Goal: Information Seeking & Learning: Find specific fact

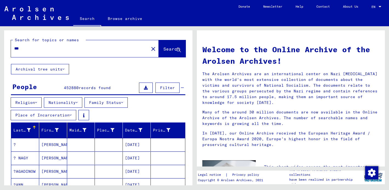
click at [37, 51] on input "***" at bounding box center [78, 49] width 128 height 6
drag, startPoint x: 36, startPoint y: 50, endPoint x: 13, endPoint y: 45, distance: 23.5
click at [13, 45] on div "***" at bounding box center [76, 48] width 131 height 12
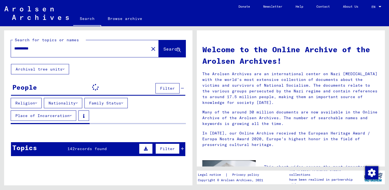
click at [43, 47] on input "**********" at bounding box center [78, 49] width 128 height 6
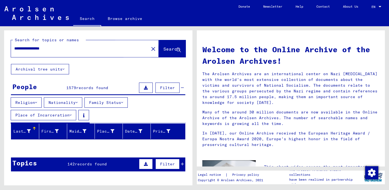
click at [163, 46] on span "Search" at bounding box center [171, 48] width 16 height 5
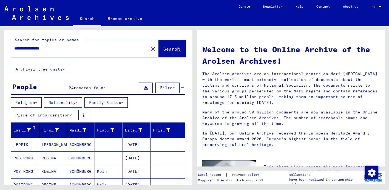
scroll to position [60, 0]
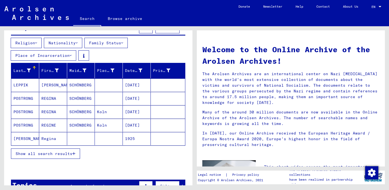
click at [17, 136] on mat-cell "[PERSON_NAME]" at bounding box center [25, 138] width 28 height 13
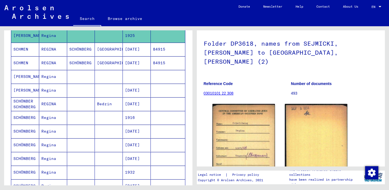
scroll to position [164, 0]
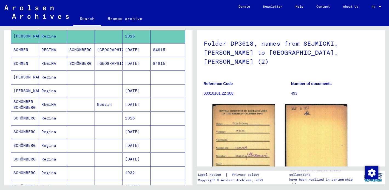
click at [17, 76] on mat-cell "[PERSON_NAME]" at bounding box center [25, 77] width 28 height 13
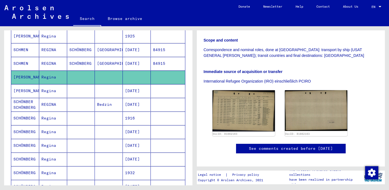
scroll to position [112, 0]
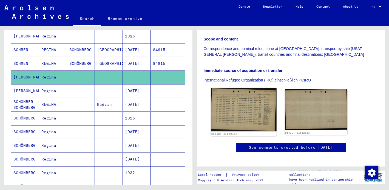
click at [245, 100] on img at bounding box center [244, 110] width 66 height 44
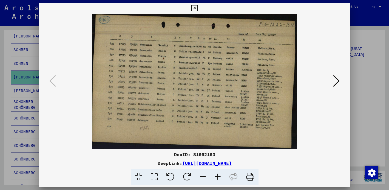
click at [195, 8] on icon at bounding box center [194, 8] width 6 height 7
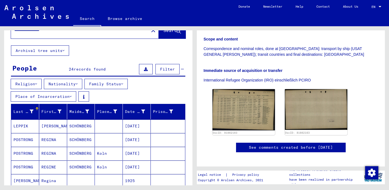
scroll to position [0, 0]
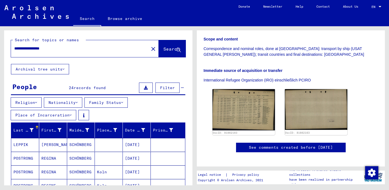
drag, startPoint x: 42, startPoint y: 49, endPoint x: 59, endPoint y: 50, distance: 17.6
click at [59, 50] on input "**********" at bounding box center [79, 49] width 131 height 6
click at [163, 48] on span "Search" at bounding box center [171, 48] width 16 height 5
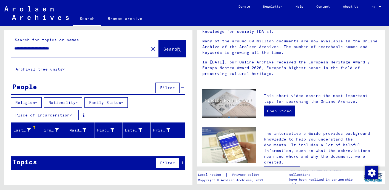
scroll to position [32, 0]
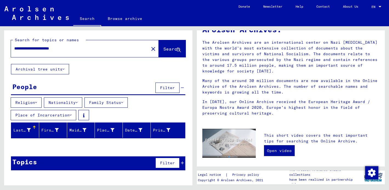
drag, startPoint x: 43, startPoint y: 48, endPoint x: 79, endPoint y: 49, distance: 35.9
click at [79, 49] on input "**********" at bounding box center [78, 49] width 128 height 6
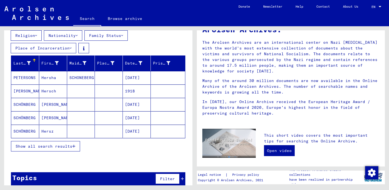
scroll to position [67, 0]
click at [72, 148] on span "Show all search results" at bounding box center [44, 146] width 57 height 5
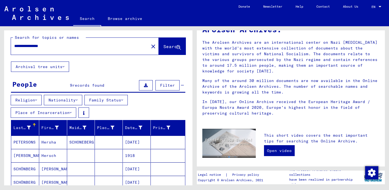
scroll to position [0, 0]
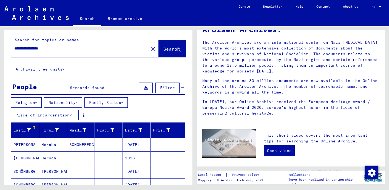
drag, startPoint x: 49, startPoint y: 49, endPoint x: 58, endPoint y: 49, distance: 8.2
click at [58, 49] on input "**********" at bounding box center [78, 49] width 128 height 6
drag, startPoint x: 38, startPoint y: 49, endPoint x: 62, endPoint y: 50, distance: 24.1
click at [62, 50] on input "**********" at bounding box center [78, 49] width 128 height 6
type input "**********"
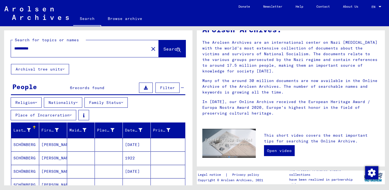
click at [51, 66] on button "Archival tree units" at bounding box center [40, 69] width 58 height 10
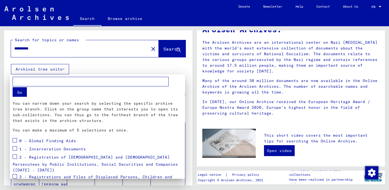
click at [48, 49] on div at bounding box center [194, 95] width 389 height 190
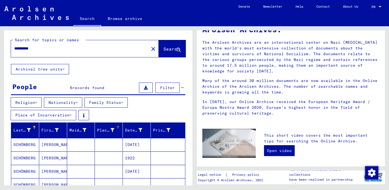
click at [103, 129] on div "Place of Birth" at bounding box center [105, 131] width 17 height 6
click at [70, 115] on icon at bounding box center [71, 115] width 2 height 4
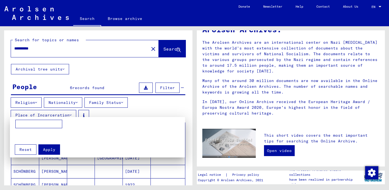
click at [50, 124] on input at bounding box center [38, 124] width 47 height 9
click at [113, 112] on div at bounding box center [194, 95] width 389 height 190
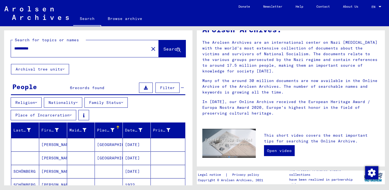
click at [78, 103] on icon at bounding box center [77, 103] width 2 height 4
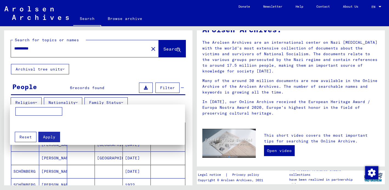
click at [33, 112] on input at bounding box center [38, 111] width 47 height 9
type input "******"
click at [47, 136] on span "Apply" at bounding box center [49, 137] width 12 height 5
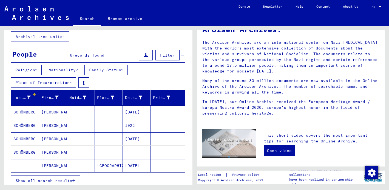
scroll to position [34, 0]
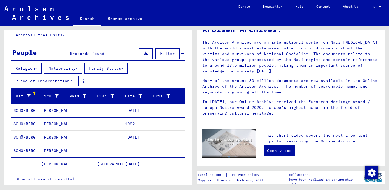
click at [28, 136] on mat-cell "SCHÖNBERG" at bounding box center [25, 137] width 28 height 13
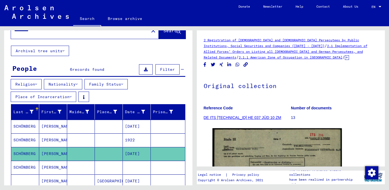
scroll to position [8, 0]
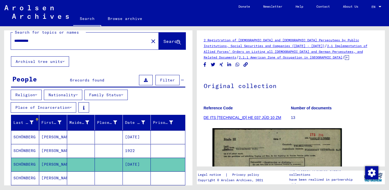
click at [26, 42] on input "**********" at bounding box center [79, 41] width 131 height 6
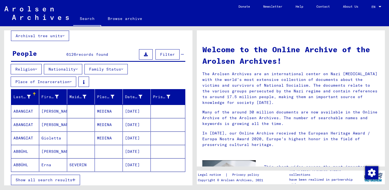
scroll to position [36, 0]
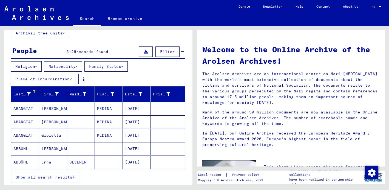
click at [185, 65] on div "Religion Nationality Family Status Place of Incarceration" at bounding box center [98, 73] width 188 height 25
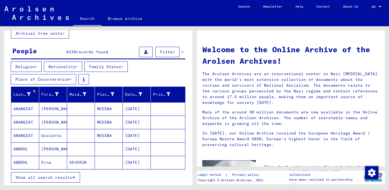
scroll to position [0, 0]
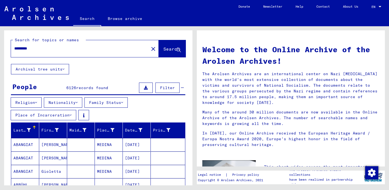
click at [34, 47] on input "*********" at bounding box center [78, 49] width 128 height 6
click at [35, 50] on input "*********" at bounding box center [78, 49] width 128 height 6
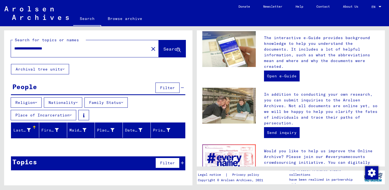
scroll to position [54, 0]
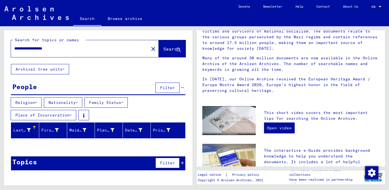
drag, startPoint x: 36, startPoint y: 50, endPoint x: 74, endPoint y: 54, distance: 37.6
click at [74, 54] on div "**********" at bounding box center [76, 48] width 131 height 12
drag, startPoint x: 36, startPoint y: 49, endPoint x: 89, endPoint y: 53, distance: 53.3
click at [89, 53] on div "**********" at bounding box center [76, 48] width 131 height 12
type input "*********"
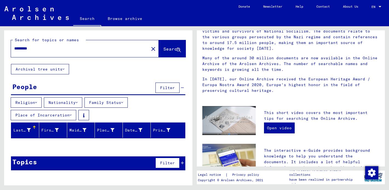
click at [79, 110] on button at bounding box center [83, 115] width 11 height 10
click at [66, 100] on button "Nationality" at bounding box center [63, 103] width 38 height 10
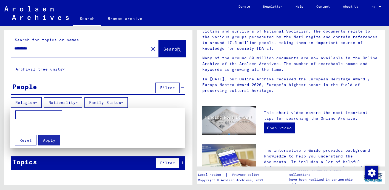
click at [49, 116] on input at bounding box center [38, 115] width 47 height 9
type input "******"
click at [50, 143] on span "Apply" at bounding box center [49, 140] width 12 height 5
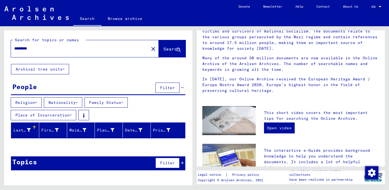
click at [166, 52] on span "Search" at bounding box center [171, 48] width 16 height 5
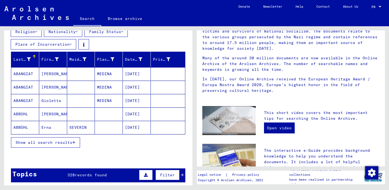
scroll to position [72, 0]
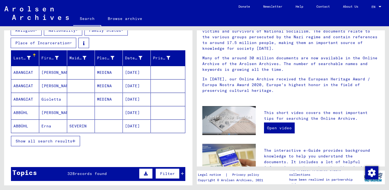
click at [33, 53] on mat-header-cell "Last Name" at bounding box center [25, 57] width 28 height 15
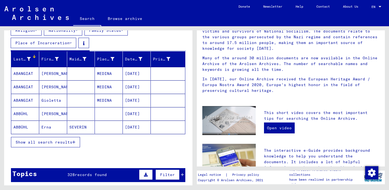
click at [64, 140] on button "Show all search results" at bounding box center [45, 142] width 69 height 10
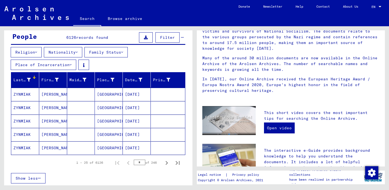
scroll to position [49, 0]
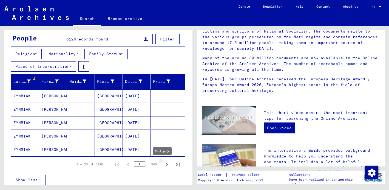
click at [163, 164] on icon "Next page" at bounding box center [167, 165] width 8 height 8
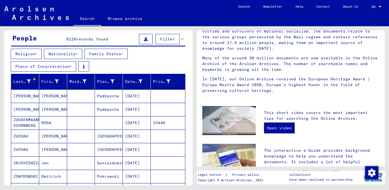
click at [162, 164] on mat-cell at bounding box center [168, 163] width 34 height 13
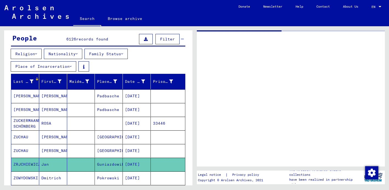
click at [162, 164] on mat-cell at bounding box center [168, 164] width 34 height 13
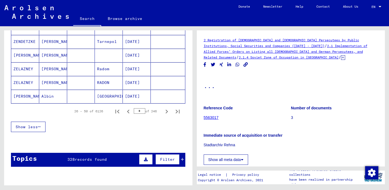
scroll to position [376, 0]
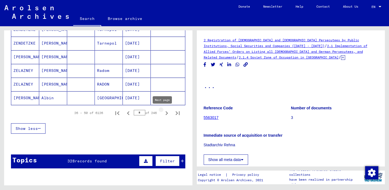
click at [163, 110] on icon "Next page" at bounding box center [167, 114] width 8 height 8
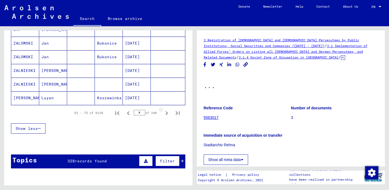
click at [163, 110] on icon "Next page" at bounding box center [167, 114] width 8 height 8
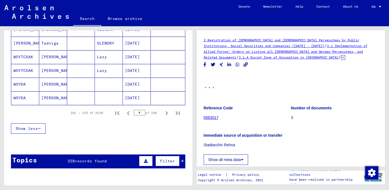
click at [163, 112] on icon "Next page" at bounding box center [167, 114] width 8 height 8
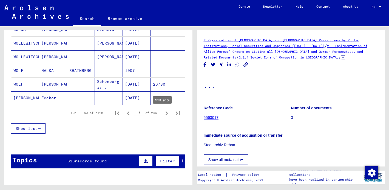
click at [166, 113] on icon "Next page" at bounding box center [167, 114] width 2 height 4
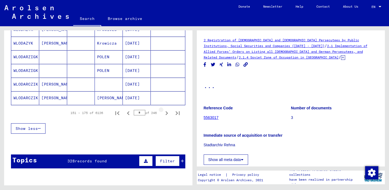
click at [166, 113] on icon "Next page" at bounding box center [167, 114] width 2 height 4
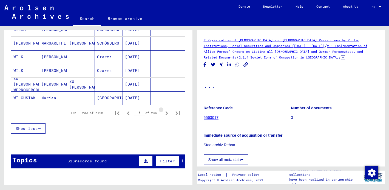
click at [166, 113] on icon "Next page" at bounding box center [167, 114] width 2 height 4
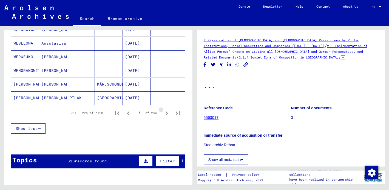
click at [166, 113] on icon "Next page" at bounding box center [167, 114] width 2 height 4
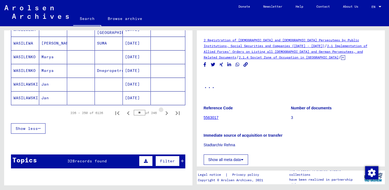
click at [166, 113] on icon "Next page" at bounding box center [167, 114] width 2 height 4
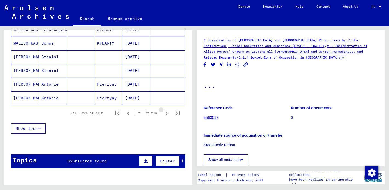
click at [166, 113] on icon "Next page" at bounding box center [167, 114] width 2 height 4
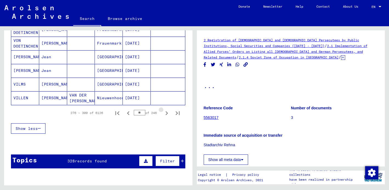
click at [166, 113] on icon "Next page" at bounding box center [167, 114] width 2 height 4
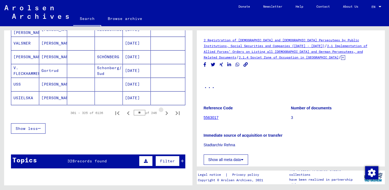
click at [166, 113] on icon "Next page" at bounding box center [167, 114] width 2 height 4
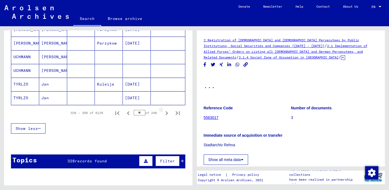
click at [166, 113] on icon "Next page" at bounding box center [167, 114] width 2 height 4
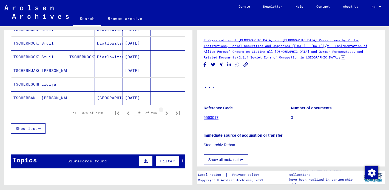
click at [166, 113] on icon "Next page" at bounding box center [167, 114] width 2 height 4
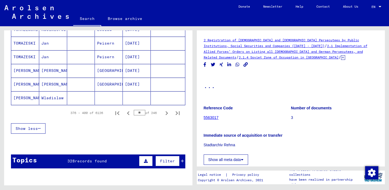
click at [166, 113] on icon "Next page" at bounding box center [167, 114] width 2 height 4
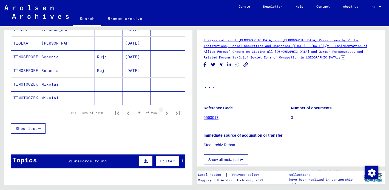
click at [166, 113] on icon "Next page" at bounding box center [167, 114] width 2 height 4
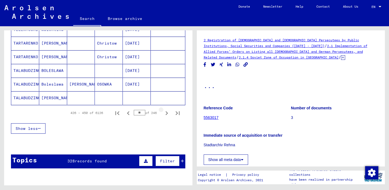
click at [166, 113] on icon "Next page" at bounding box center [167, 114] width 2 height 4
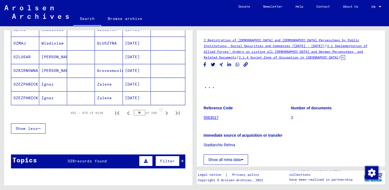
click at [166, 113] on icon "Next page" at bounding box center [167, 114] width 2 height 4
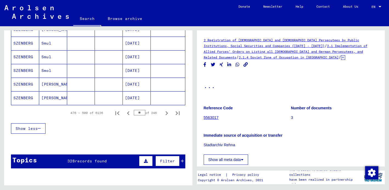
drag, startPoint x: 163, startPoint y: 113, endPoint x: 175, endPoint y: 121, distance: 14.6
click at [166, 113] on icon "Next page" at bounding box center [167, 114] width 2 height 4
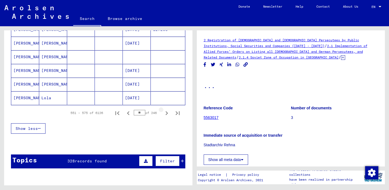
click at [166, 113] on icon "Next page" at bounding box center [167, 114] width 2 height 4
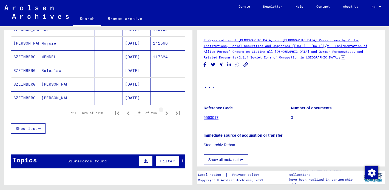
click at [166, 113] on icon "Next page" at bounding box center [167, 114] width 2 height 4
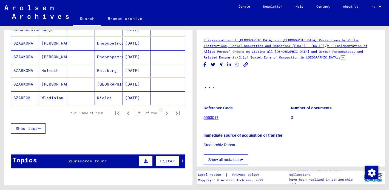
click at [166, 113] on icon "Next page" at bounding box center [167, 114] width 2 height 4
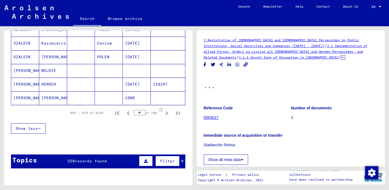
click at [166, 113] on icon "Next page" at bounding box center [167, 114] width 2 height 4
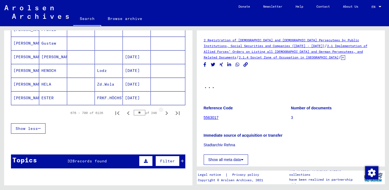
click at [166, 113] on icon "Next page" at bounding box center [167, 114] width 2 height 4
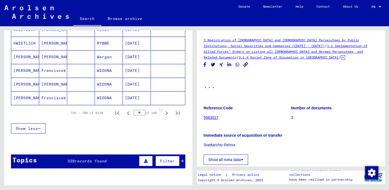
click at [166, 113] on icon "Next page" at bounding box center [167, 114] width 2 height 4
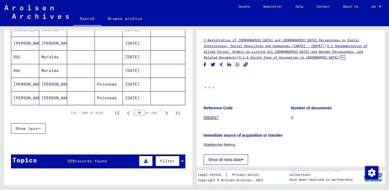
click at [166, 113] on icon "Next page" at bounding box center [167, 114] width 2 height 4
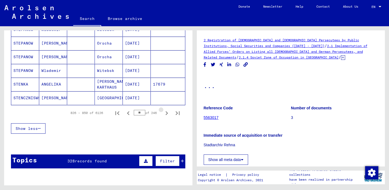
click at [166, 113] on icon "Next page" at bounding box center [167, 114] width 2 height 4
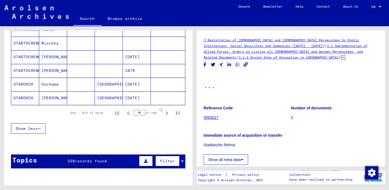
click at [166, 113] on icon "Next page" at bounding box center [167, 114] width 2 height 4
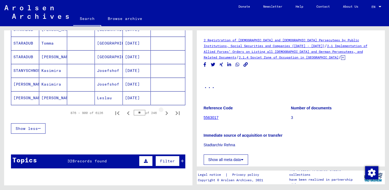
click at [166, 113] on icon "Next page" at bounding box center [167, 114] width 2 height 4
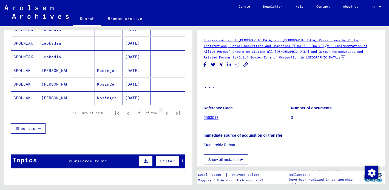
click at [166, 113] on icon "Next page" at bounding box center [167, 114] width 2 height 4
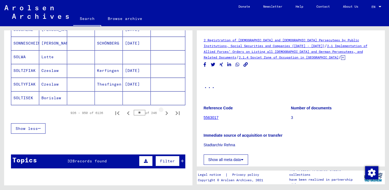
click at [166, 113] on icon "Next page" at bounding box center [167, 114] width 2 height 4
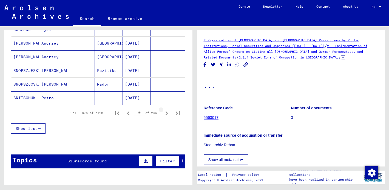
click at [166, 113] on icon "Next page" at bounding box center [167, 114] width 2 height 4
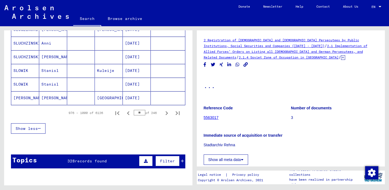
click at [166, 113] on icon "Next page" at bounding box center [167, 114] width 2 height 4
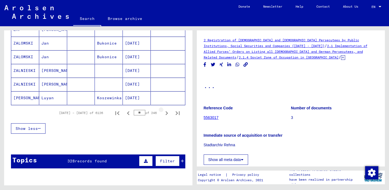
click at [166, 113] on icon "Next page" at bounding box center [167, 114] width 2 height 4
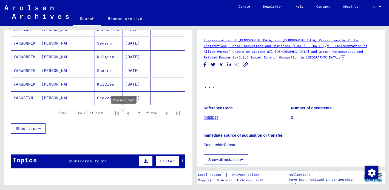
click at [126, 114] on icon "Previous page" at bounding box center [128, 114] width 8 height 8
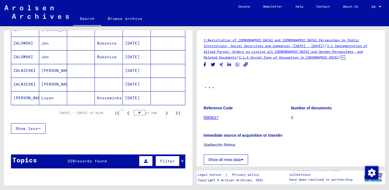
click at [126, 114] on icon "Previous page" at bounding box center [128, 114] width 8 height 8
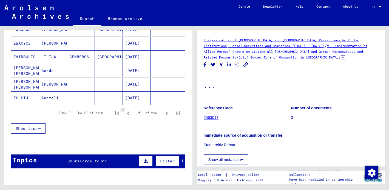
click at [126, 114] on icon "Previous page" at bounding box center [128, 114] width 8 height 8
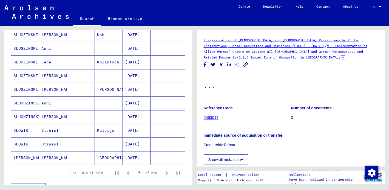
scroll to position [316, 0]
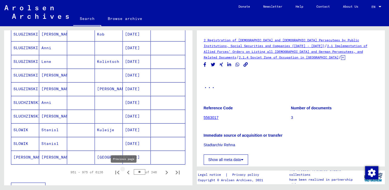
click at [125, 173] on icon "Previous page" at bounding box center [128, 173] width 8 height 8
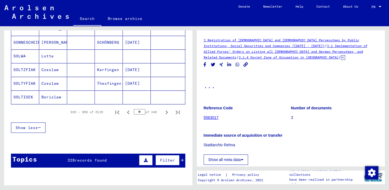
scroll to position [380, 0]
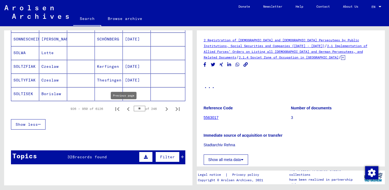
click at [124, 109] on icon "Previous page" at bounding box center [128, 110] width 8 height 8
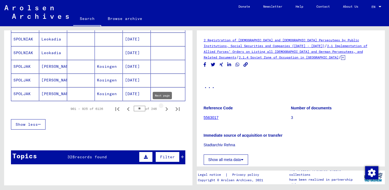
click at [164, 108] on icon "Next page" at bounding box center [167, 110] width 8 height 8
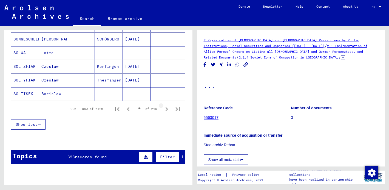
click at [164, 108] on icon "Next page" at bounding box center [167, 110] width 8 height 8
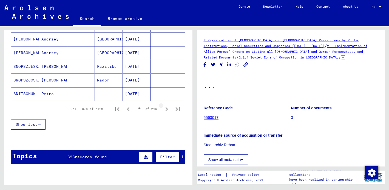
click at [164, 108] on icon "Next page" at bounding box center [167, 110] width 8 height 8
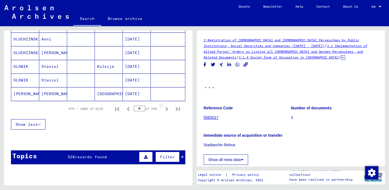
click at [164, 108] on icon "Next page" at bounding box center [167, 110] width 8 height 8
click at [163, 110] on icon "Next page" at bounding box center [167, 110] width 8 height 8
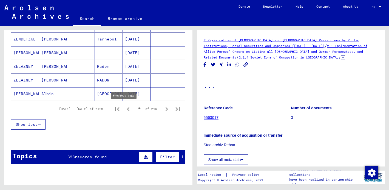
click at [127, 110] on icon "Previous page" at bounding box center [128, 110] width 8 height 8
type input "**"
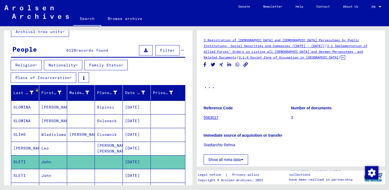
scroll to position [39, 0]
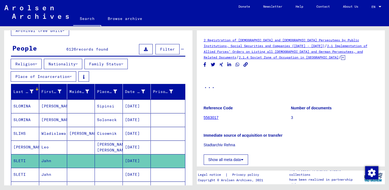
click at [31, 105] on mat-cell "SLOMINA" at bounding box center [25, 106] width 28 height 13
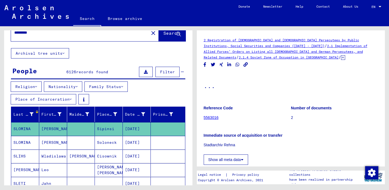
scroll to position [9, 0]
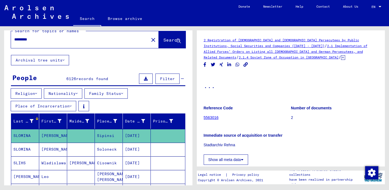
click at [81, 94] on button "Nationality" at bounding box center [63, 94] width 38 height 10
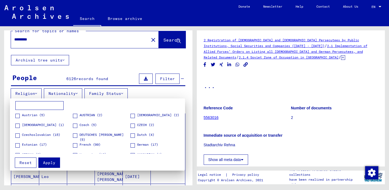
drag, startPoint x: 117, startPoint y: 126, endPoint x: 112, endPoint y: 109, distance: 18.1
click at [116, 99] on mat-card "[DEMOGRAPHIC_DATA] (5) [DEMOGRAPHIC_DATA] (2) [DEMOGRAPHIC_DATA] (2) [DEMOGRAPH…" at bounding box center [100, 135] width 181 height 72
drag, startPoint x: 58, startPoint y: 123, endPoint x: 53, endPoint y: 157, distance: 34.7
click at [53, 158] on mat-card "[DEMOGRAPHIC_DATA] (5) [DEMOGRAPHIC_DATA] (2) [DEMOGRAPHIC_DATA] (2) [DEMOGRAPH…" at bounding box center [100, 135] width 181 height 72
drag, startPoint x: 60, startPoint y: 148, endPoint x: 57, endPoint y: 123, distance: 24.6
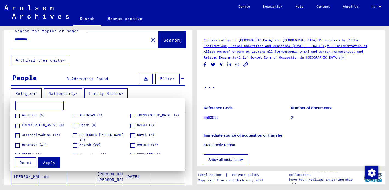
click at [57, 113] on div "[DEMOGRAPHIC_DATA] (5) [DEMOGRAPHIC_DATA] (2) [DEMOGRAPHIC_DATA] (2) [DEMOGRAPH…" at bounding box center [101, 113] width 172 height 0
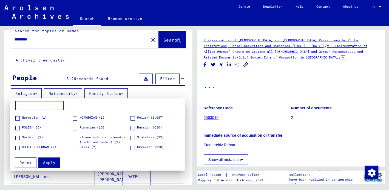
scroll to position [68, 0]
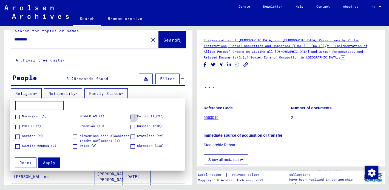
click at [131, 118] on span at bounding box center [132, 117] width 4 height 4
click at [51, 162] on span "Apply" at bounding box center [49, 163] width 12 height 5
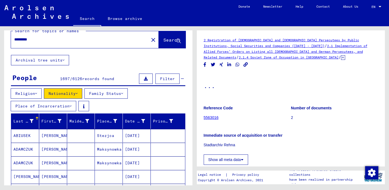
click at [163, 79] on span "Filter" at bounding box center [167, 78] width 15 height 5
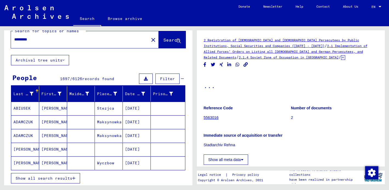
click at [32, 91] on div "Last Name" at bounding box center [26, 94] width 27 height 9
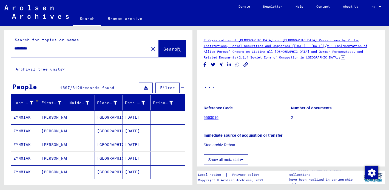
click at [36, 100] on div at bounding box center [36, 100] width 3 height 3
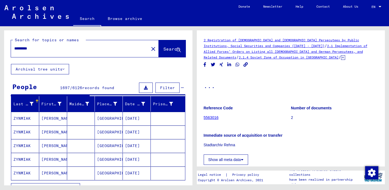
click at [25, 111] on mat-header-cell "Last Name" at bounding box center [25, 103] width 28 height 15
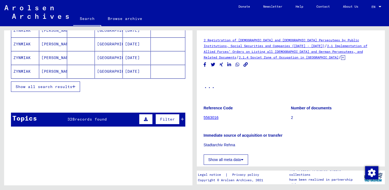
scroll to position [100, 0]
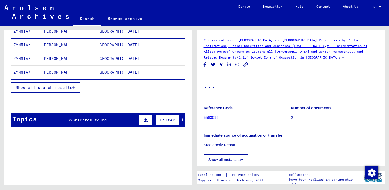
click at [76, 86] on button "Show all search results" at bounding box center [45, 88] width 69 height 10
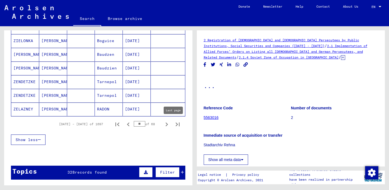
scroll to position [338, 0]
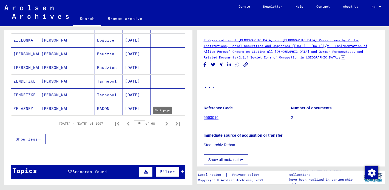
click at [166, 126] on icon "Next page" at bounding box center [167, 124] width 2 height 4
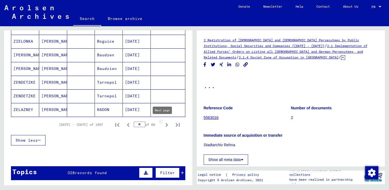
scroll to position [339, 0]
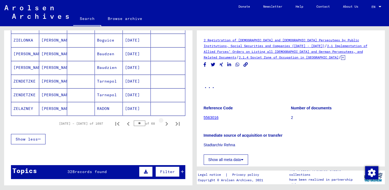
click at [163, 123] on icon "Next page" at bounding box center [167, 124] width 8 height 8
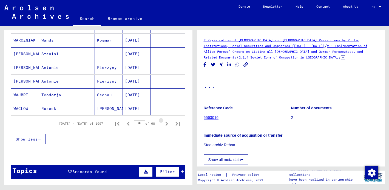
click at [163, 123] on icon "Next page" at bounding box center [167, 124] width 8 height 8
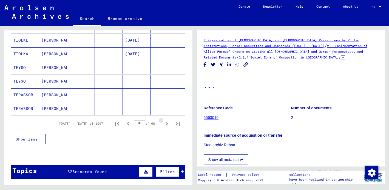
click at [163, 123] on icon "Next page" at bounding box center [167, 124] width 8 height 8
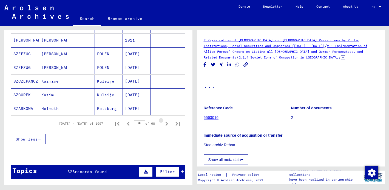
click at [163, 123] on icon "Next page" at bounding box center [167, 124] width 8 height 8
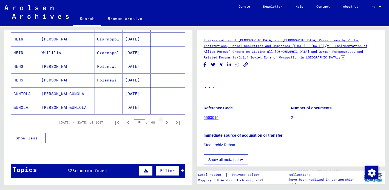
scroll to position [338, 0]
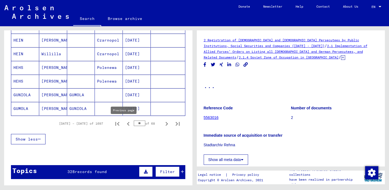
click at [124, 124] on icon "Previous page" at bounding box center [128, 124] width 8 height 8
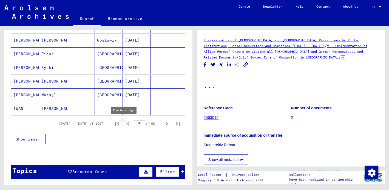
click at [126, 124] on icon "Previous page" at bounding box center [128, 124] width 8 height 8
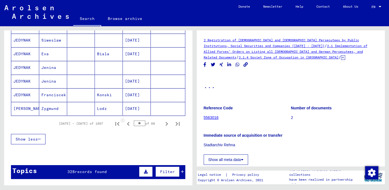
click at [126, 124] on icon "Previous page" at bounding box center [128, 124] width 8 height 8
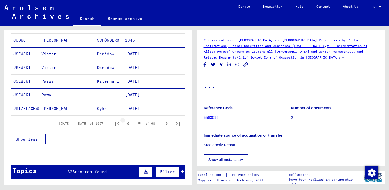
click at [126, 124] on icon "Previous page" at bounding box center [128, 124] width 8 height 8
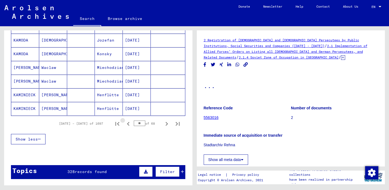
click at [126, 124] on icon "Previous page" at bounding box center [128, 124] width 8 height 8
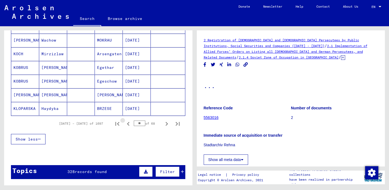
click at [126, 124] on icon "Previous page" at bounding box center [128, 124] width 8 height 8
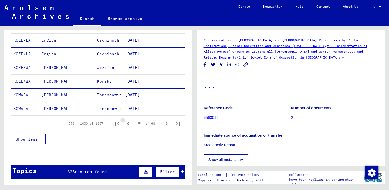
type input "**"
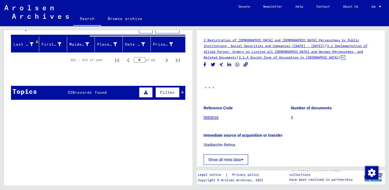
scroll to position [53, 0]
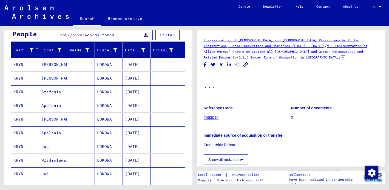
click at [33, 53] on div "Last Name" at bounding box center [23, 50] width 21 height 6
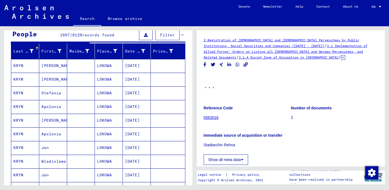
click at [33, 53] on div "Last Name" at bounding box center [23, 52] width 21 height 6
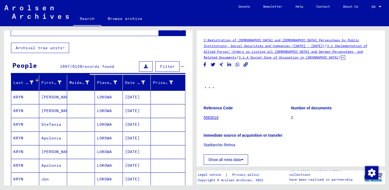
scroll to position [0, 0]
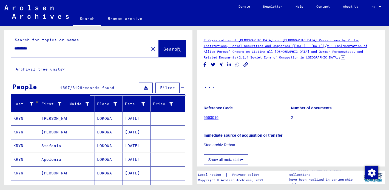
click at [14, 47] on div "*********" at bounding box center [78, 48] width 135 height 12
click at [36, 49] on input "*********" at bounding box center [79, 49] width 131 height 6
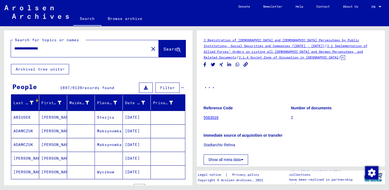
click at [13, 47] on div "**********" at bounding box center [78, 48] width 135 height 12
click at [15, 48] on input "**********" at bounding box center [79, 49] width 131 height 6
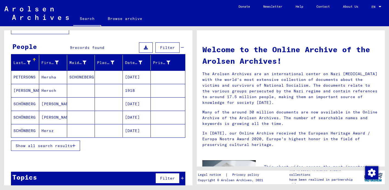
scroll to position [43, 0]
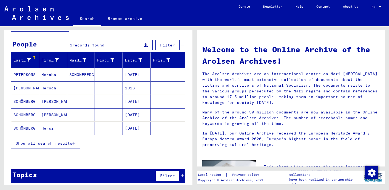
click at [62, 141] on span "Show all search results" at bounding box center [44, 143] width 57 height 5
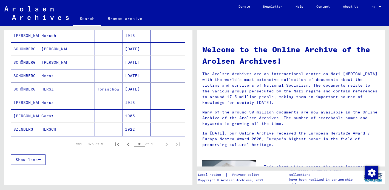
scroll to position [101, 0]
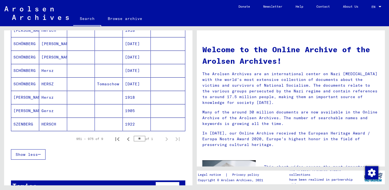
drag, startPoint x: 187, startPoint y: 109, endPoint x: 187, endPoint y: 102, distance: 6.6
click at [187, 102] on div "Last Name First Name Maiden Name Place of Birth Date of Birth Prisoner # [PERSO…" at bounding box center [98, 81] width 188 height 172
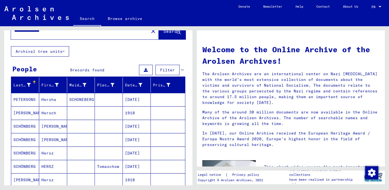
scroll to position [0, 0]
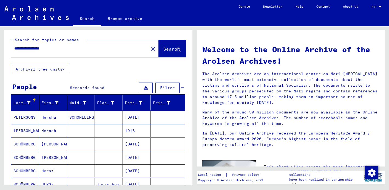
drag, startPoint x: 42, startPoint y: 49, endPoint x: 54, endPoint y: 50, distance: 12.1
click at [54, 50] on input "**********" at bounding box center [78, 49] width 128 height 6
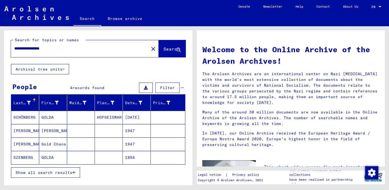
click at [74, 172] on icon "button" at bounding box center [73, 173] width 3 height 4
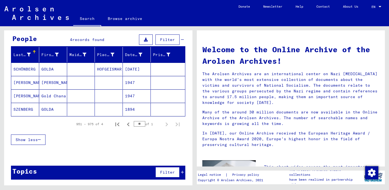
scroll to position [2, 0]
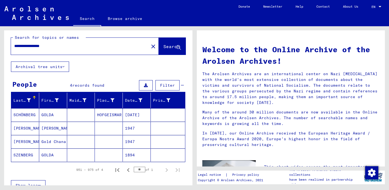
click at [22, 125] on mat-cell "[PERSON_NAME]" at bounding box center [25, 128] width 28 height 13
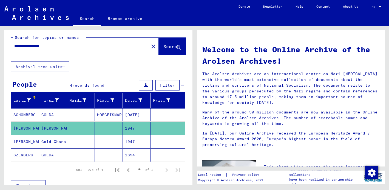
drag, startPoint x: 58, startPoint y: 47, endPoint x: 11, endPoint y: 41, distance: 47.3
click at [11, 41] on div "**********" at bounding box center [76, 46] width 131 height 12
type input "*"
type input "*********"
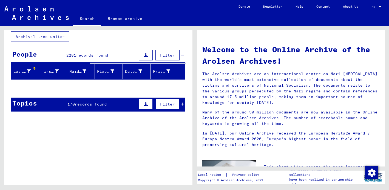
scroll to position [32, 0]
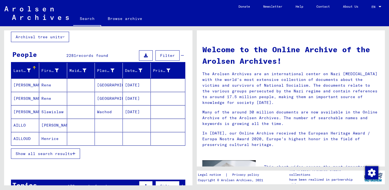
click at [75, 151] on button "Show all search results" at bounding box center [45, 154] width 69 height 10
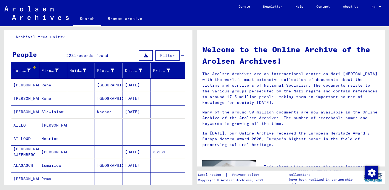
click at [170, 56] on span "Filter" at bounding box center [167, 55] width 15 height 5
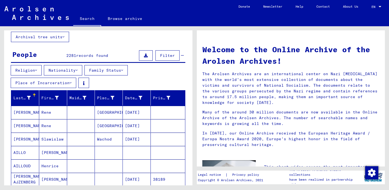
click at [123, 70] on icon at bounding box center [122, 71] width 2 height 4
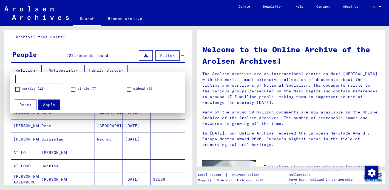
click at [124, 55] on div at bounding box center [194, 95] width 389 height 190
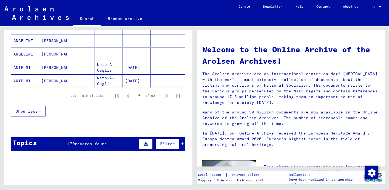
scroll to position [381, 0]
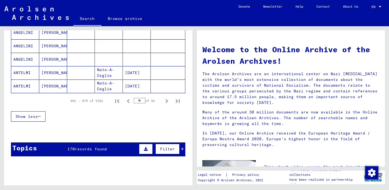
click at [167, 145] on button "Filter" at bounding box center [167, 149] width 24 height 10
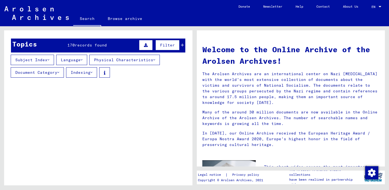
scroll to position [486, 0]
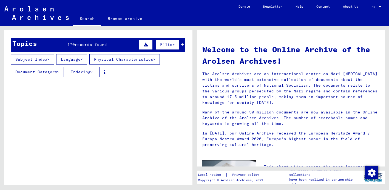
click at [58, 71] on icon at bounding box center [58, 72] width 2 height 4
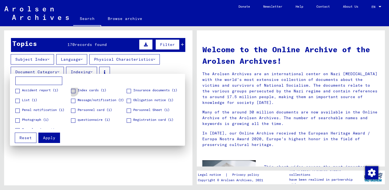
click at [72, 91] on span at bounding box center [73, 91] width 4 height 4
click at [50, 137] on span "Apply" at bounding box center [49, 138] width 12 height 5
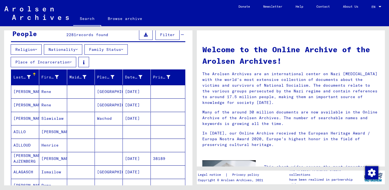
scroll to position [379, 0]
